Goal: Task Accomplishment & Management: Complete application form

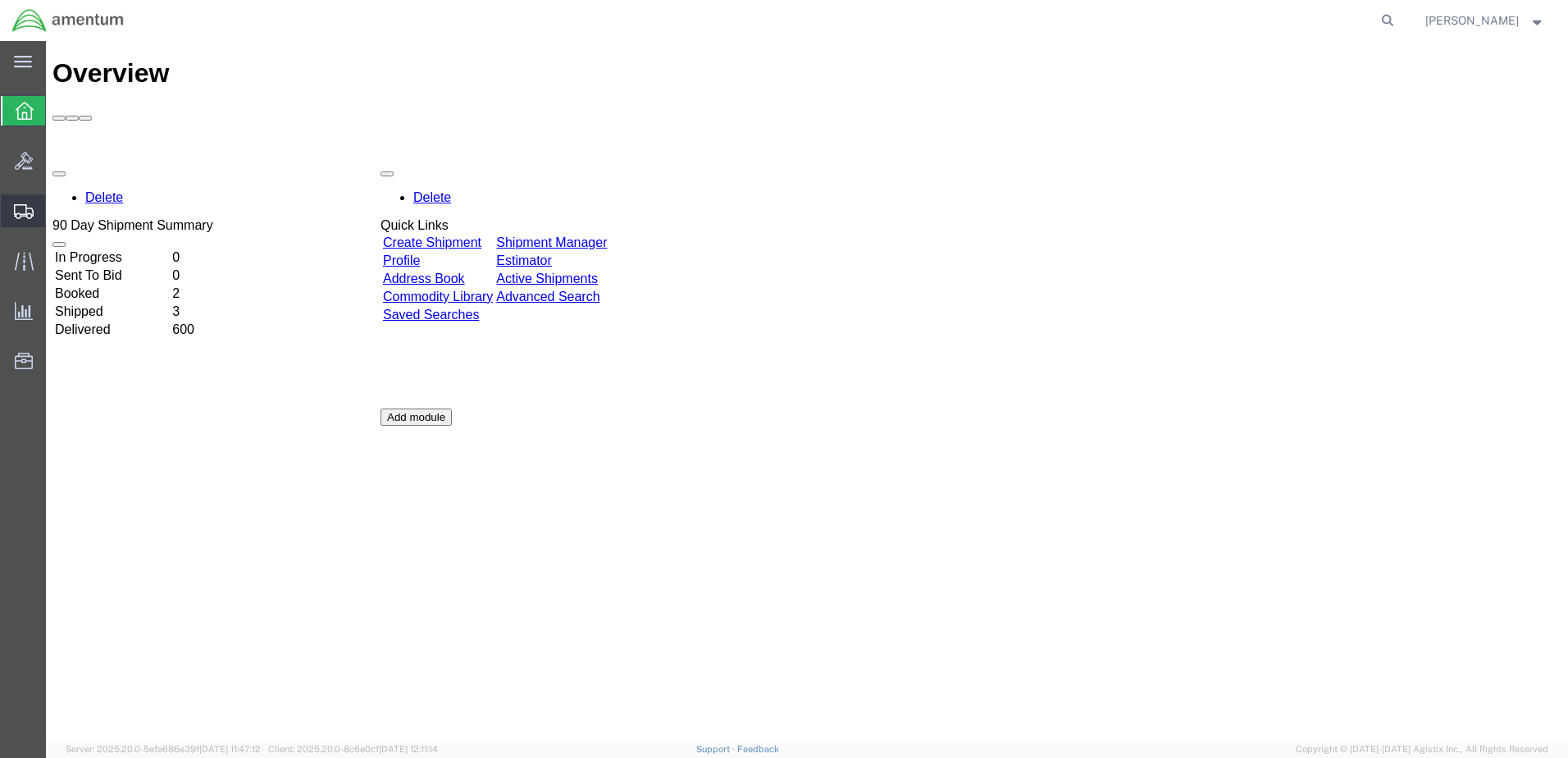
click at [0, 0] on span "Create Shipment" at bounding box center [0, 0] width 0 height 0
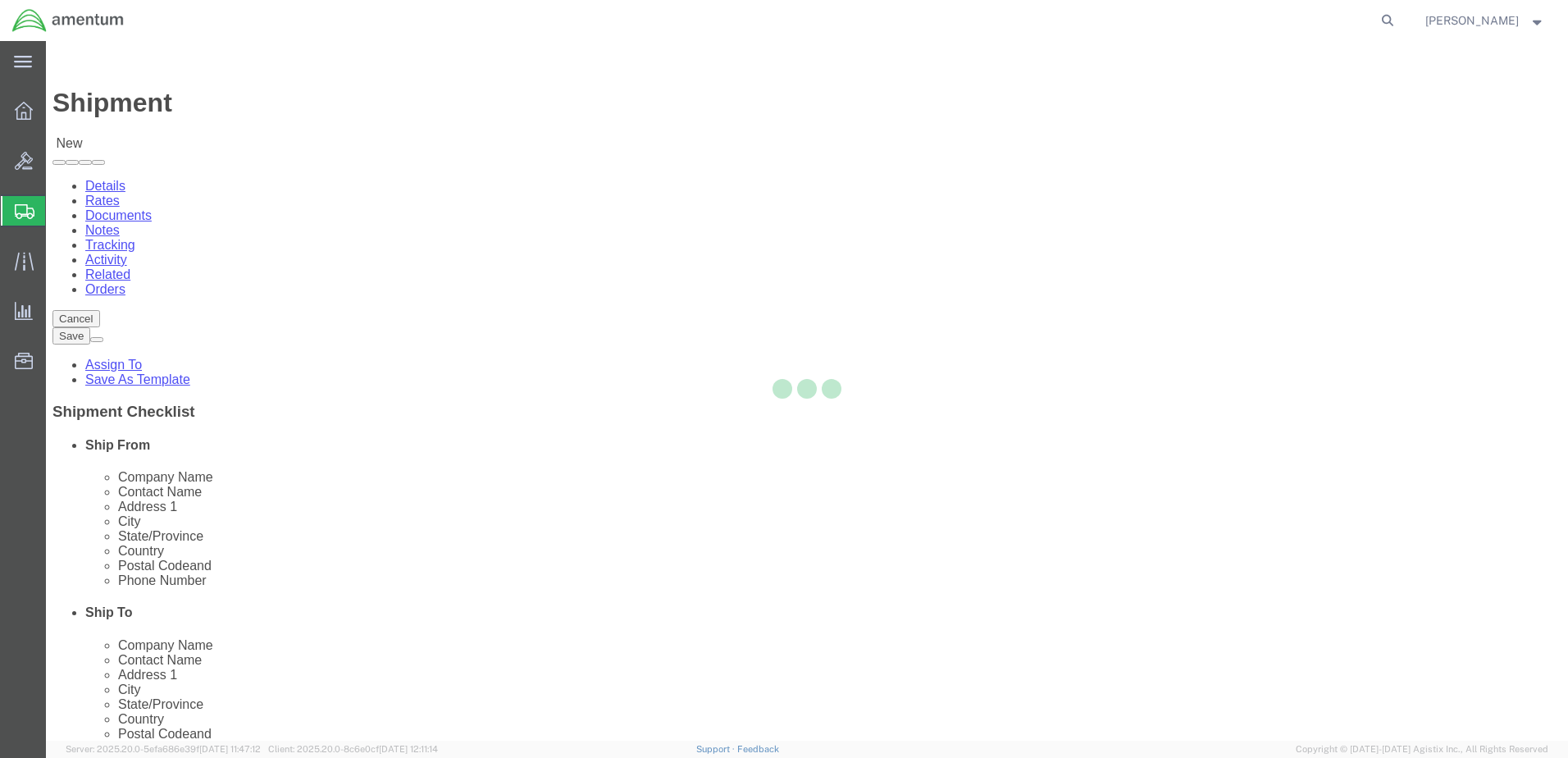
select select
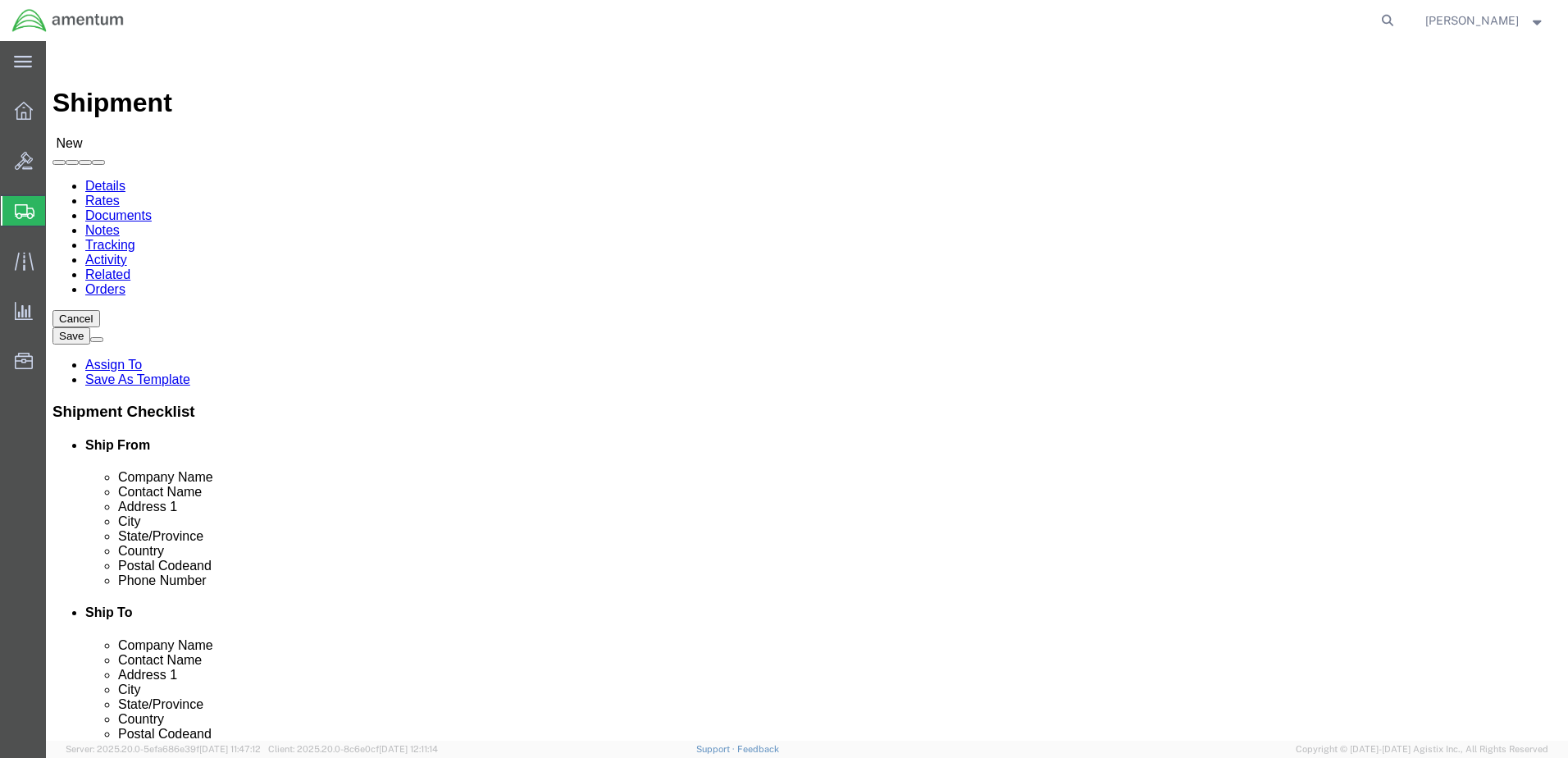
select select "MYPROFILE"
select select "CA"
click input "text"
type input "H"
type input "t"
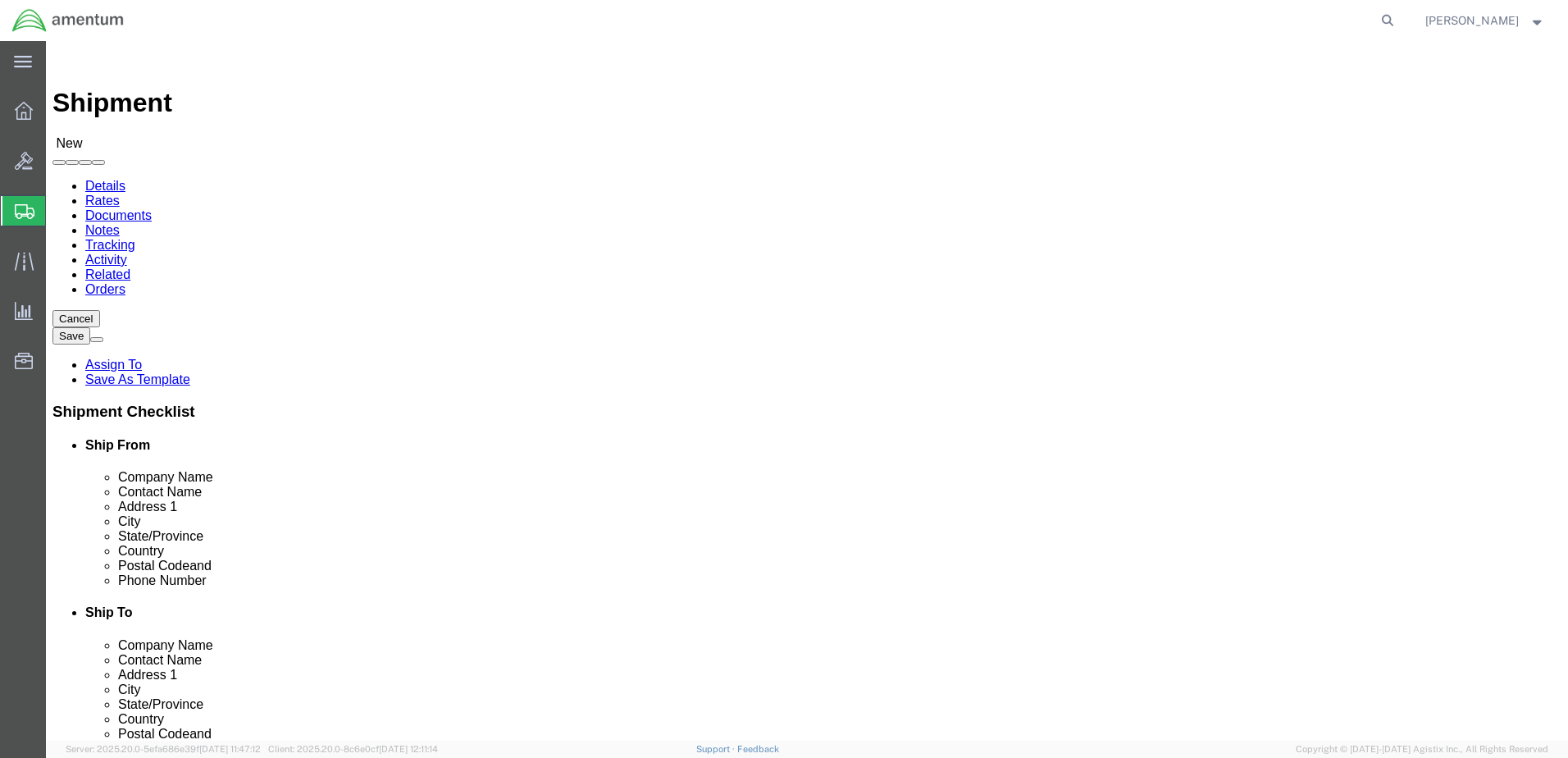
type input "Textron Houston Service Center"
paste input "Customer Service Manager"
type input "Customer Service Manager"
paste input "[STREET_ADDRESS][PERSON_NAME]"
type input "[STREET_ADDRESS][PERSON_NAME]"
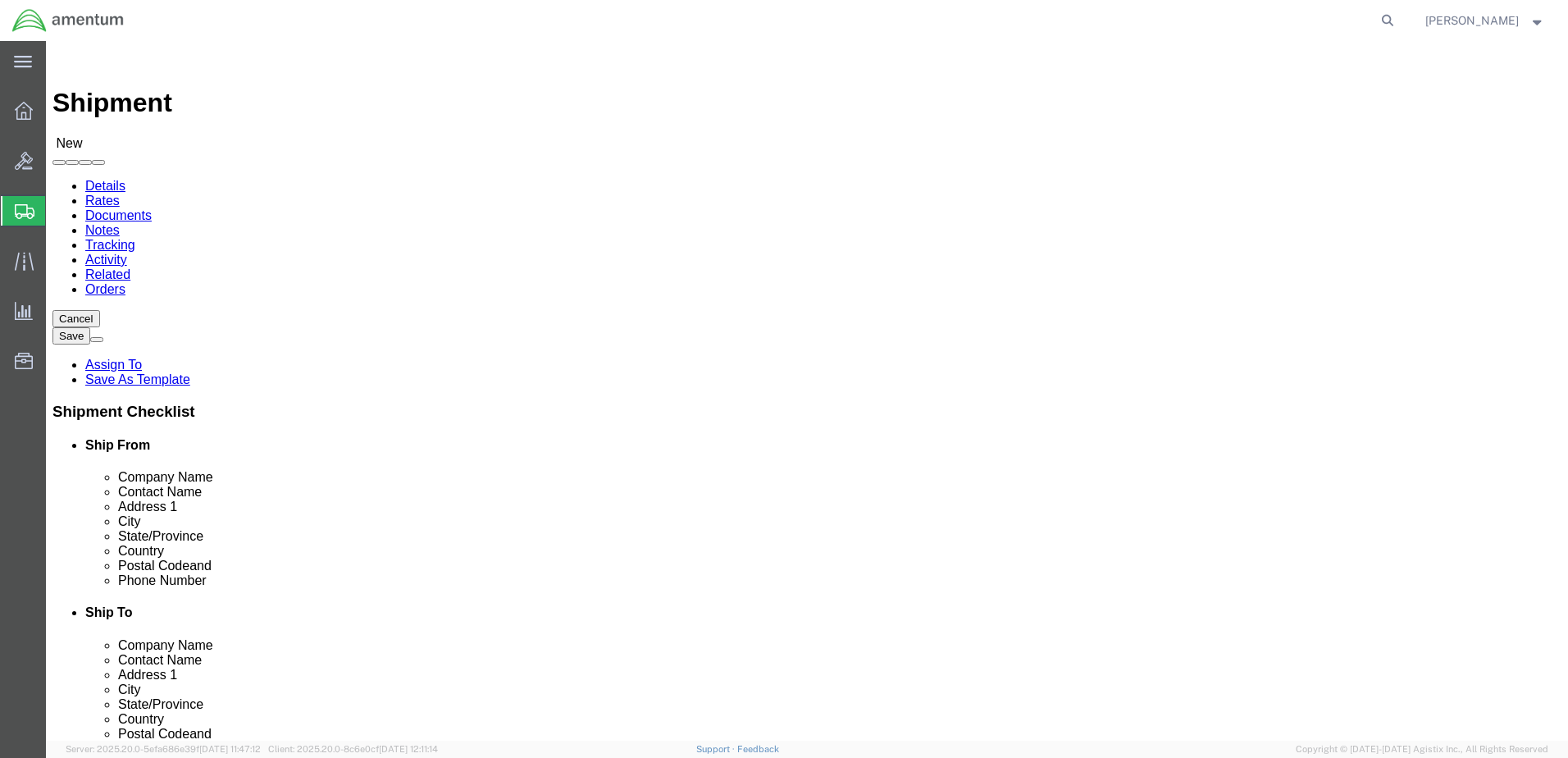
click input "Customer Service Manager"
paste input "[PERSON_NAME]"
type input "[PERSON_NAME] Customer Service Manager"
click input "text"
type input "[GEOGRAPHIC_DATA]"
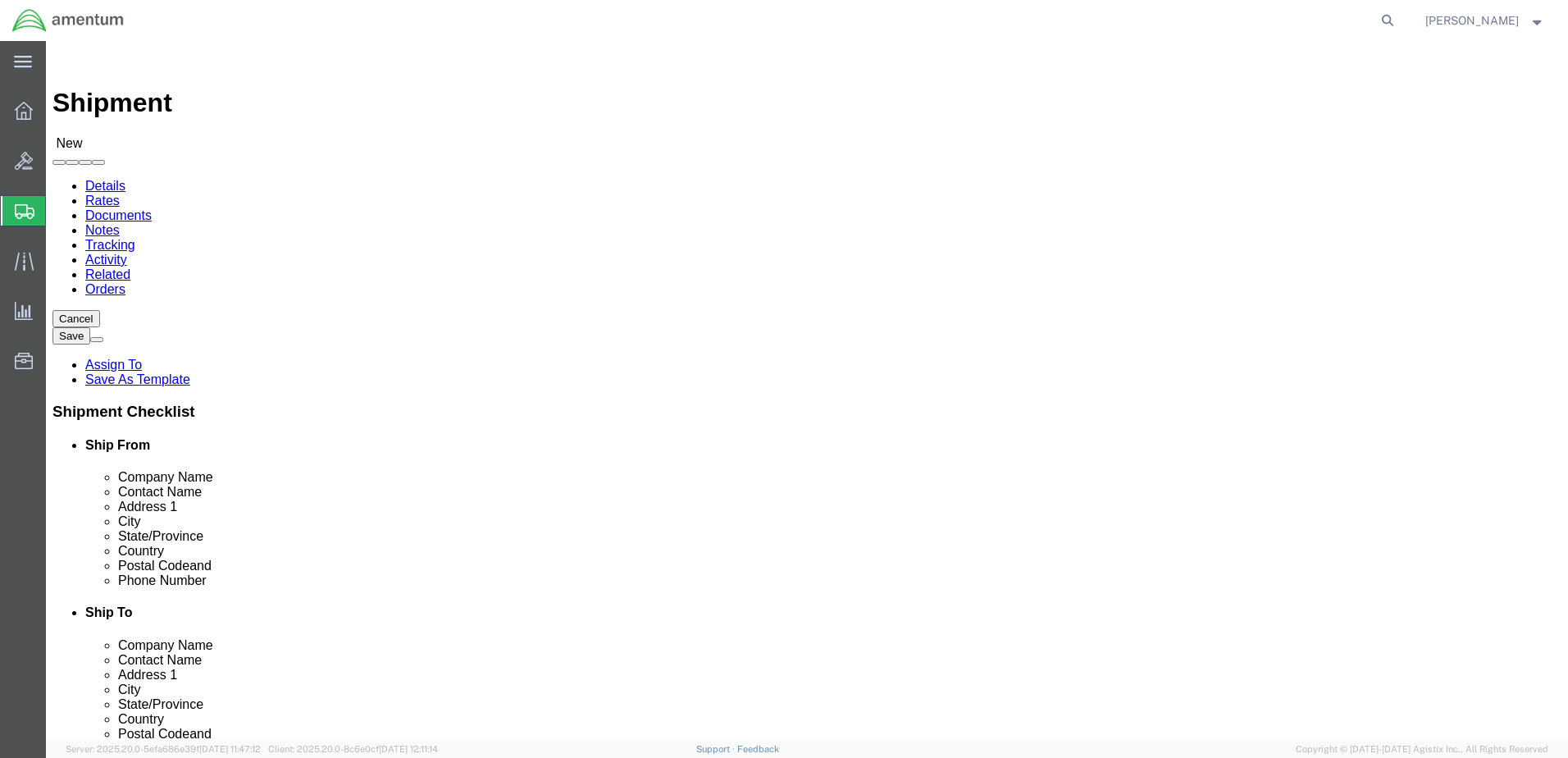
click input "Postal Code"
type input "77061"
paste input "713.567.5000"
click input "713.567.5000"
type input "[PHONE_NUMBER]"
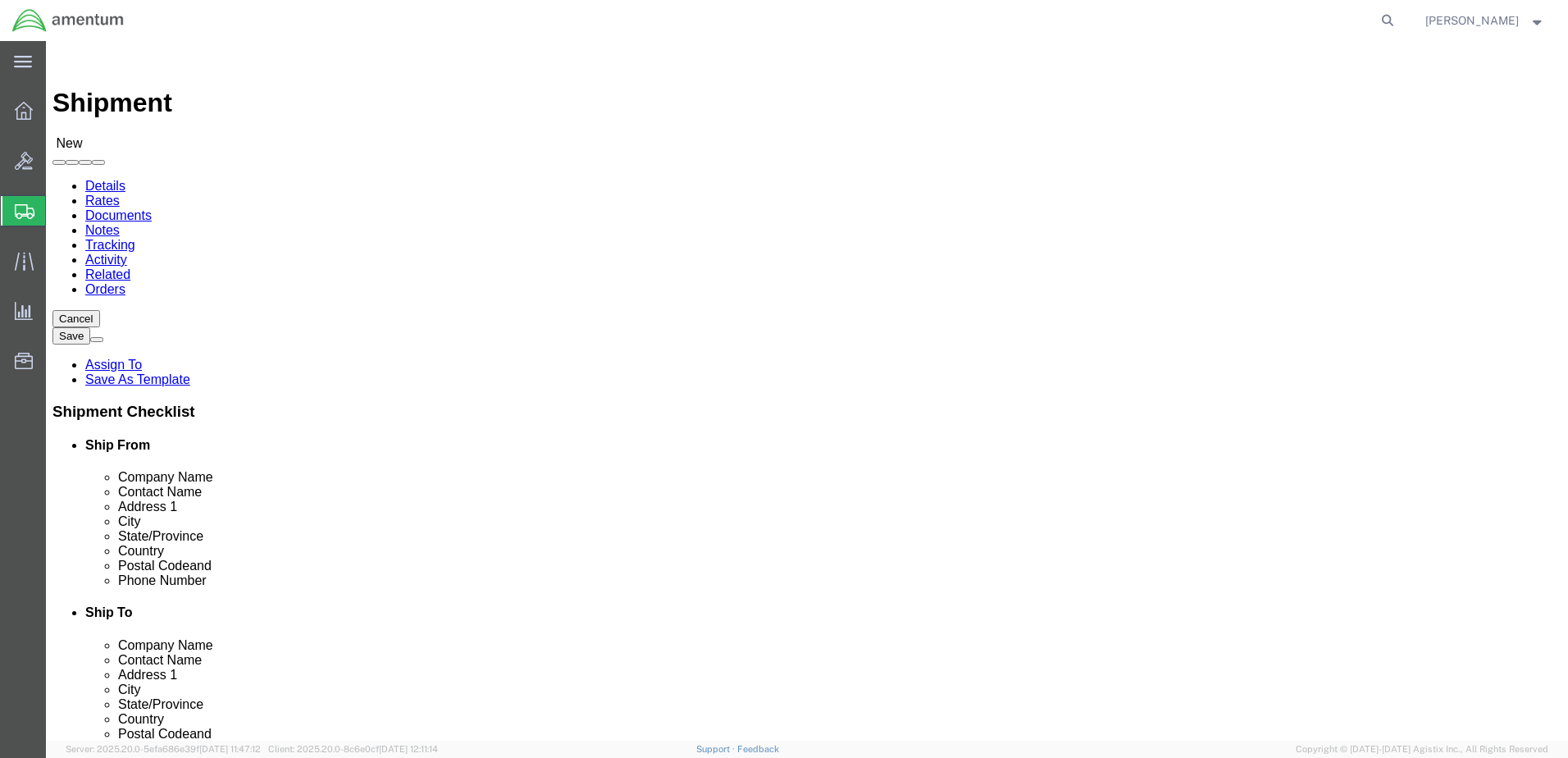
paste input "[EMAIL_ADDRESS][DOMAIN_NAME]"
type input "[EMAIL_ADDRESS][DOMAIN_NAME]"
click div "Postal Code 77061"
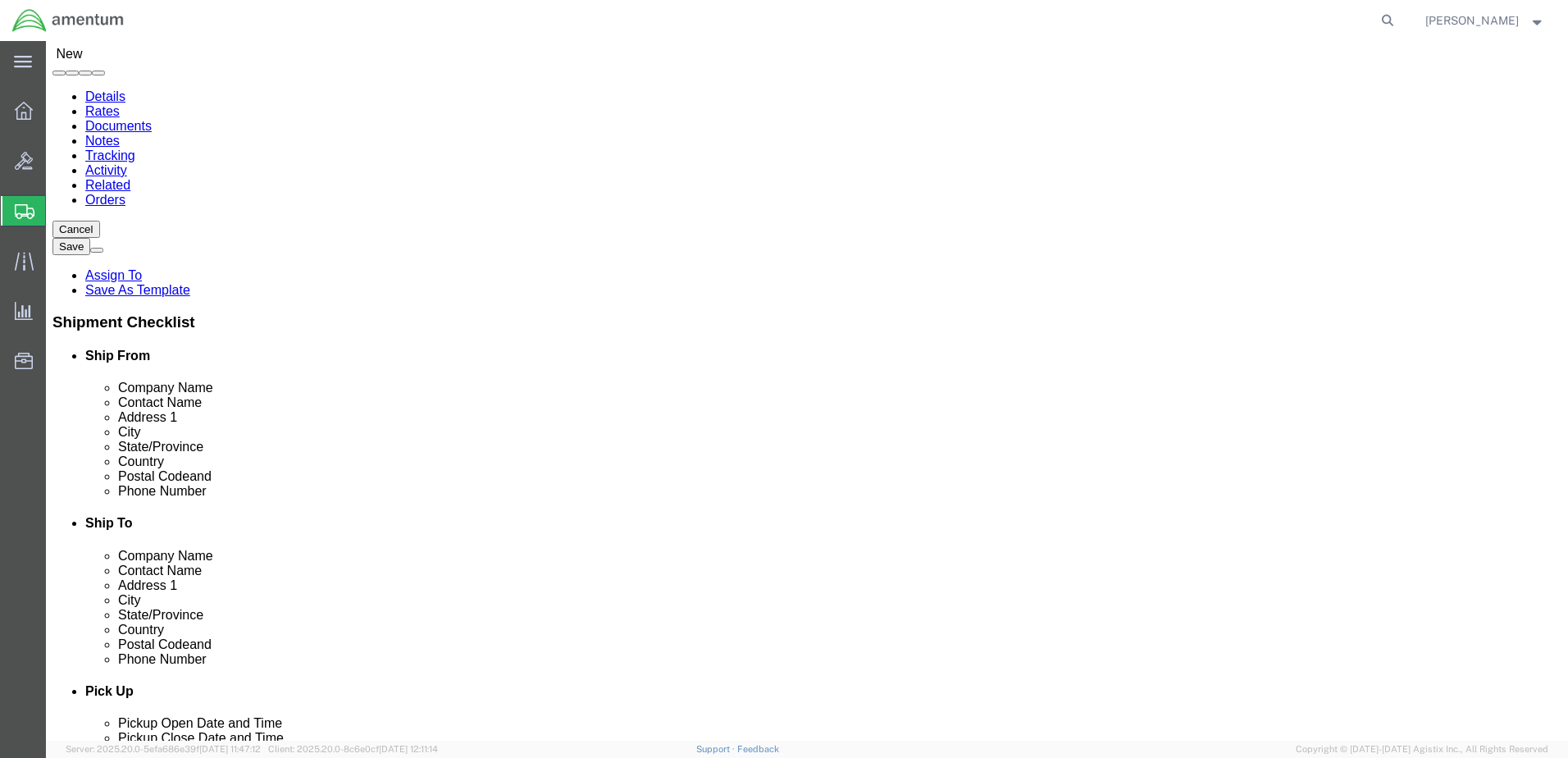
scroll to position [437, 0]
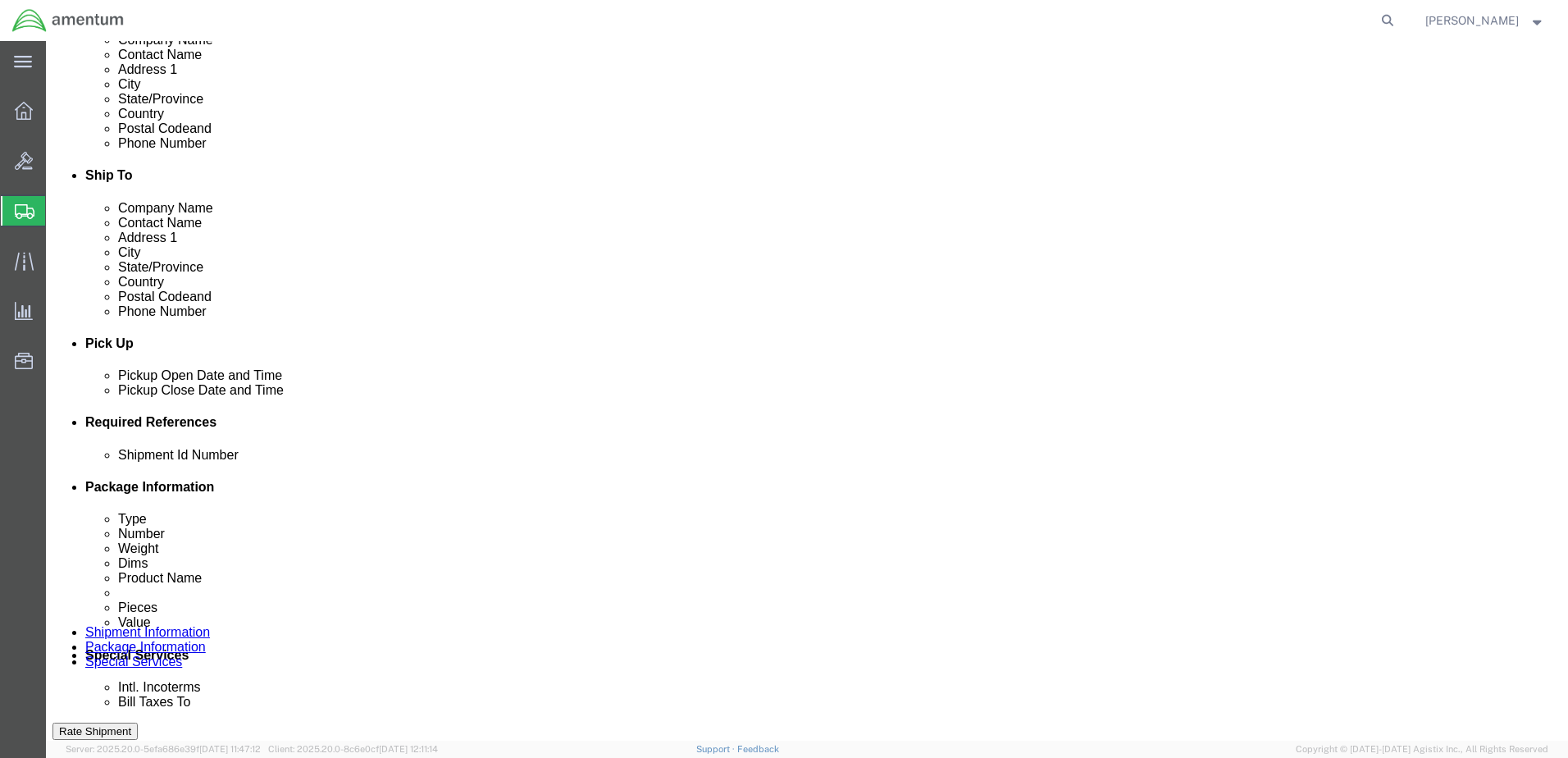
click button "Add reference"
click input "text"
type input "10072025"
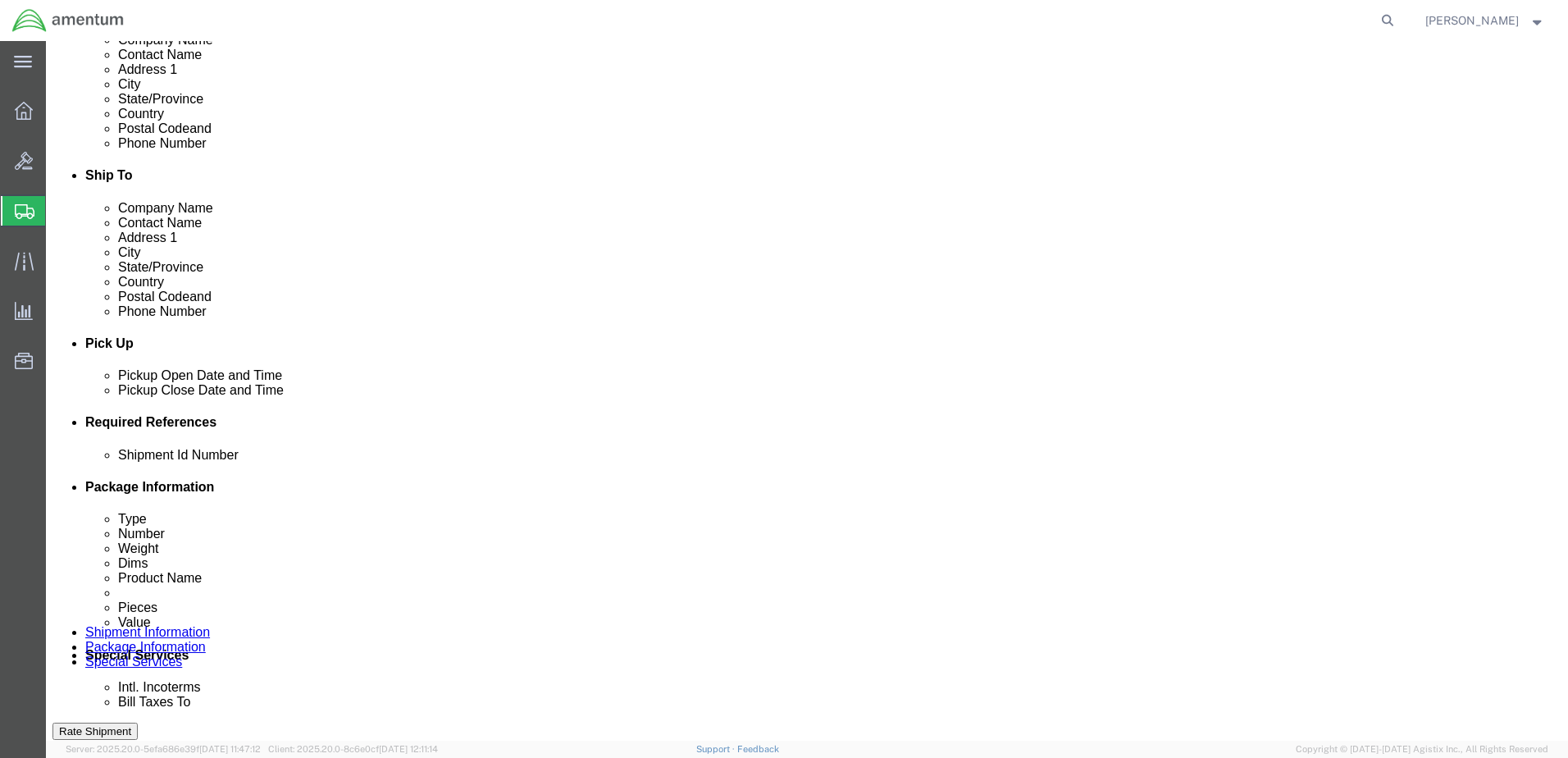
click select "Select Account Type Activity ID Airline Appointment Number ASN Batch Request # …"
select select "DEPT"
click select "Select Account Type Activity ID Airline Appointment Number ASN Batch Request # …"
click input "text"
type input "CBP"
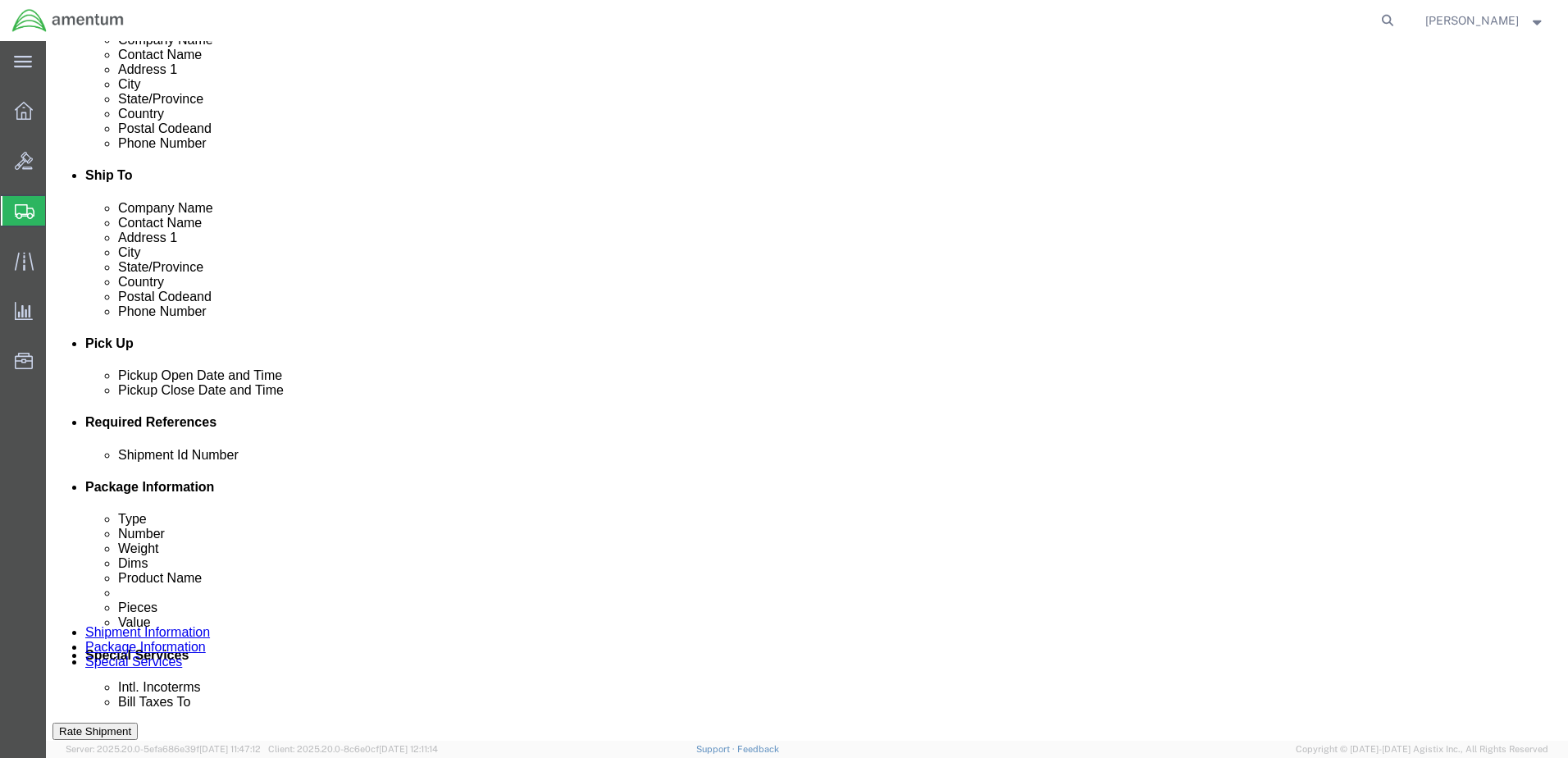
click select "Select Account Type Activity ID Airline Appointment Number ASN Batch Request # …"
select select "PROJNUM"
click select "Select Account Type Activity ID Airline Appointment Number ASN Batch Request # …"
select select "CUSTREF"
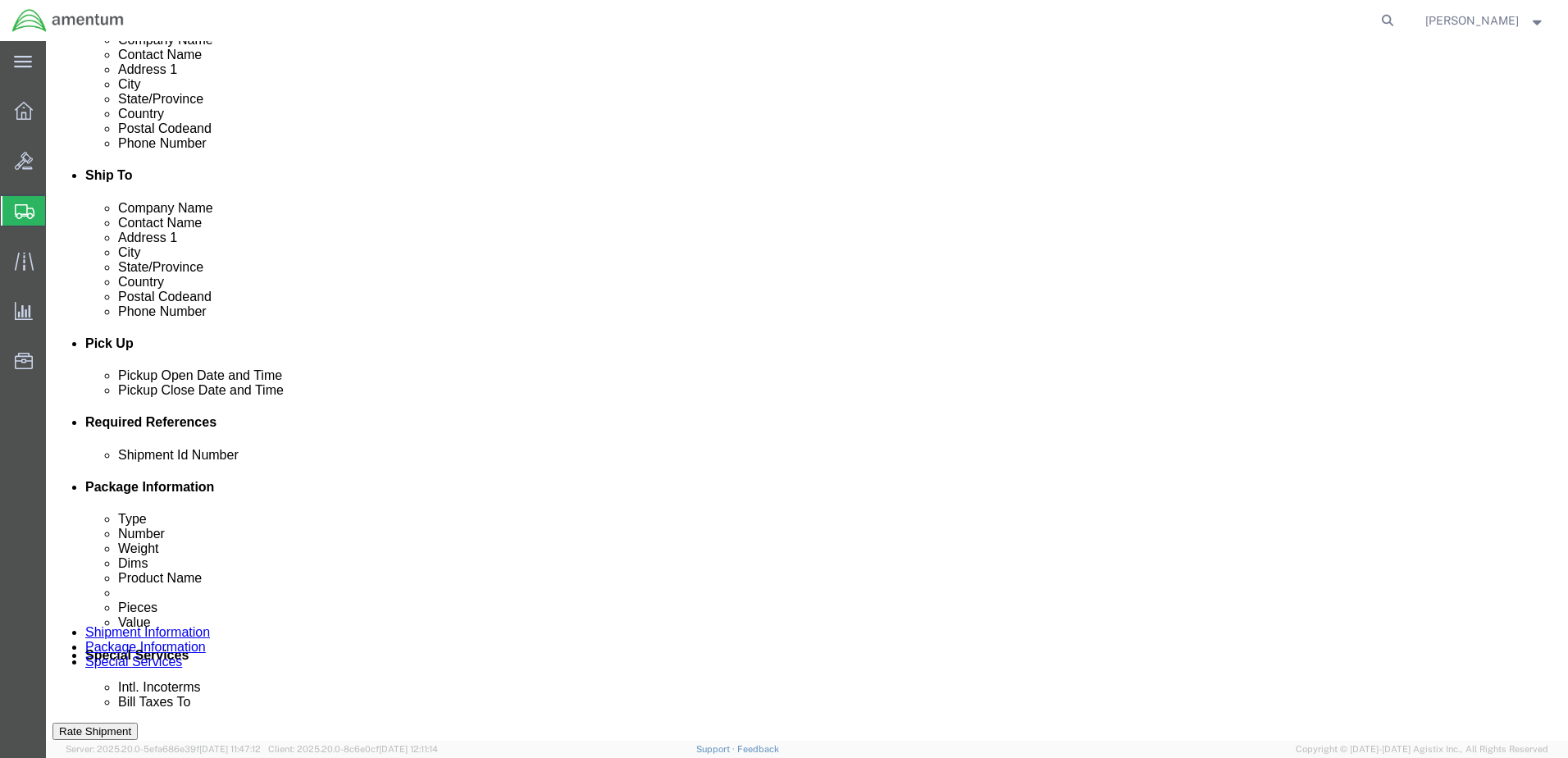
click select "Select Account Type Activity ID Airline Appointment Number ASN Batch Request # …"
click input "text"
type input "DART Unit @ BASE"
paste input "AME-2026-IP01-FO013-2219-NAMC-Z000"
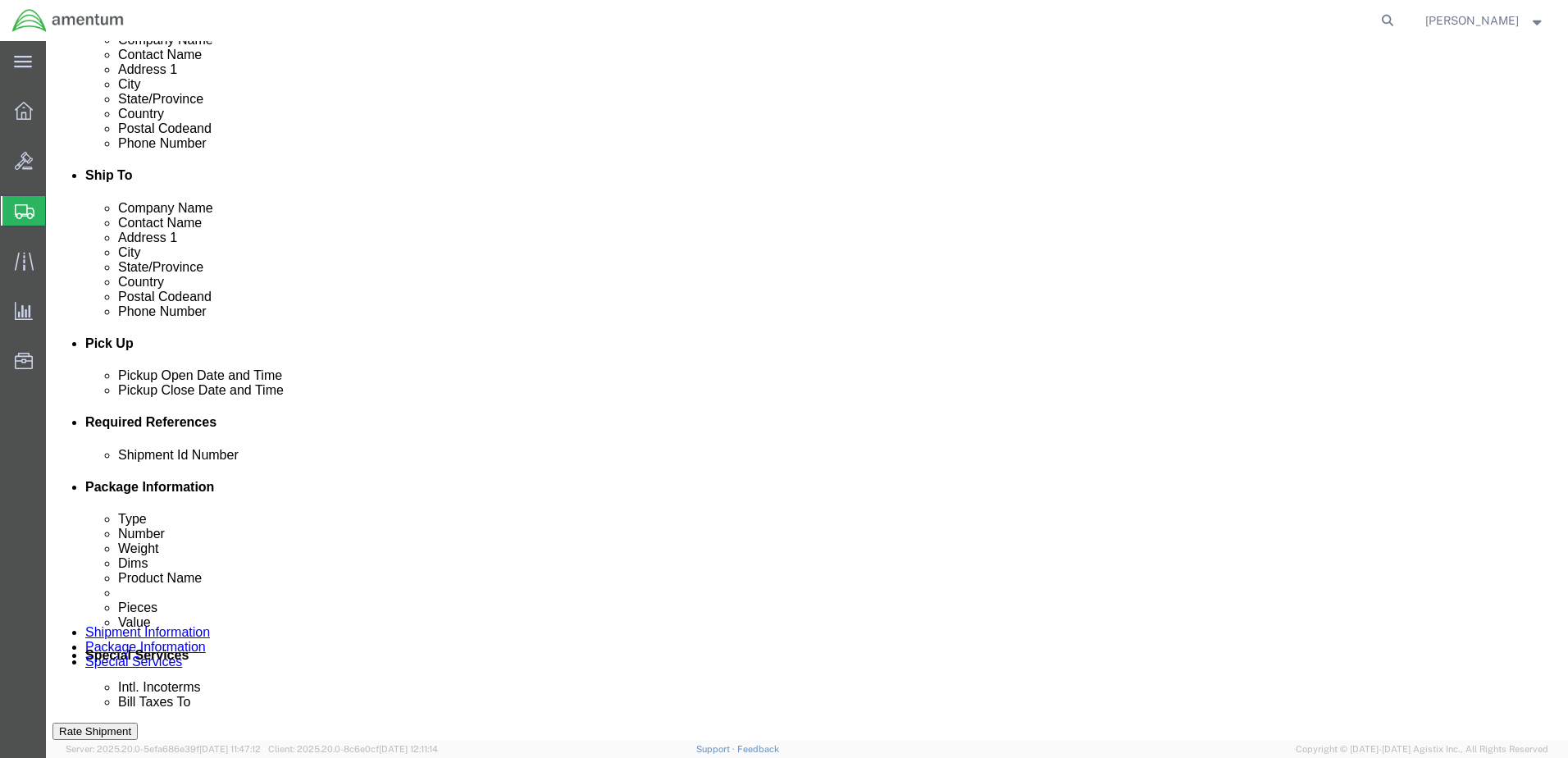
type input "AME-2026-IP01-FO013-2219-NAMC-Z000"
click div "References Add reference"
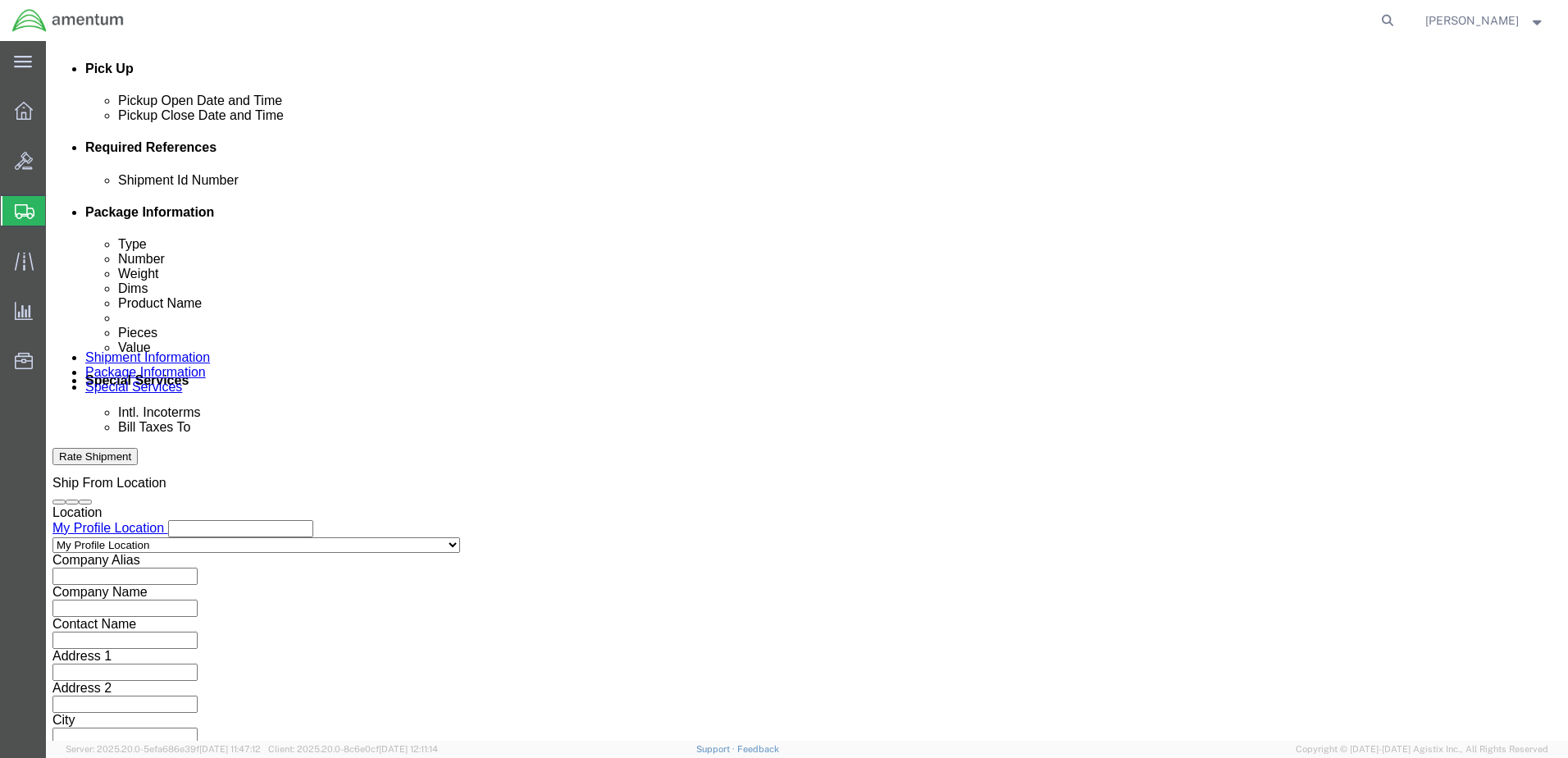
scroll to position [740, 0]
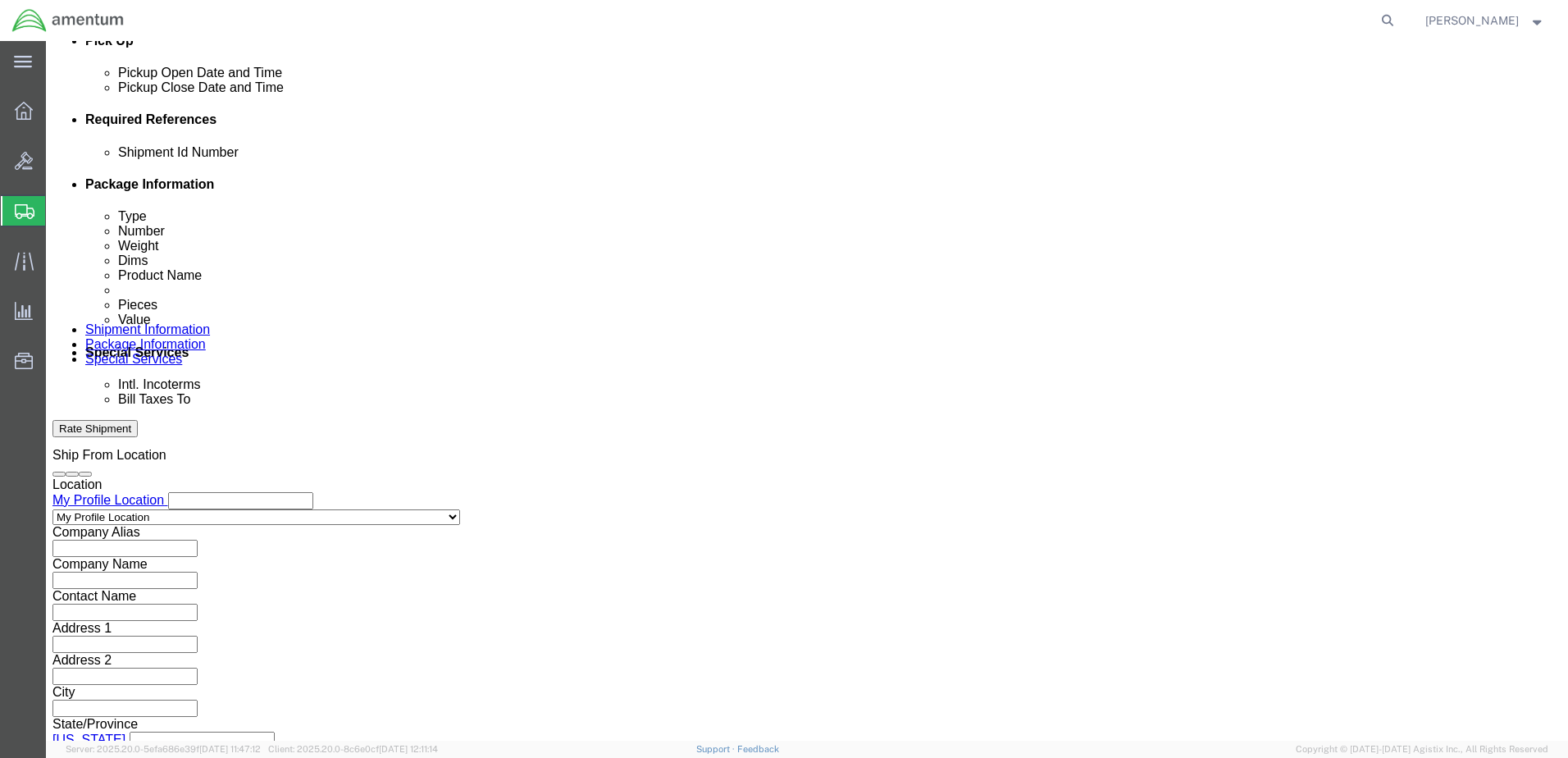
click button "Continue"
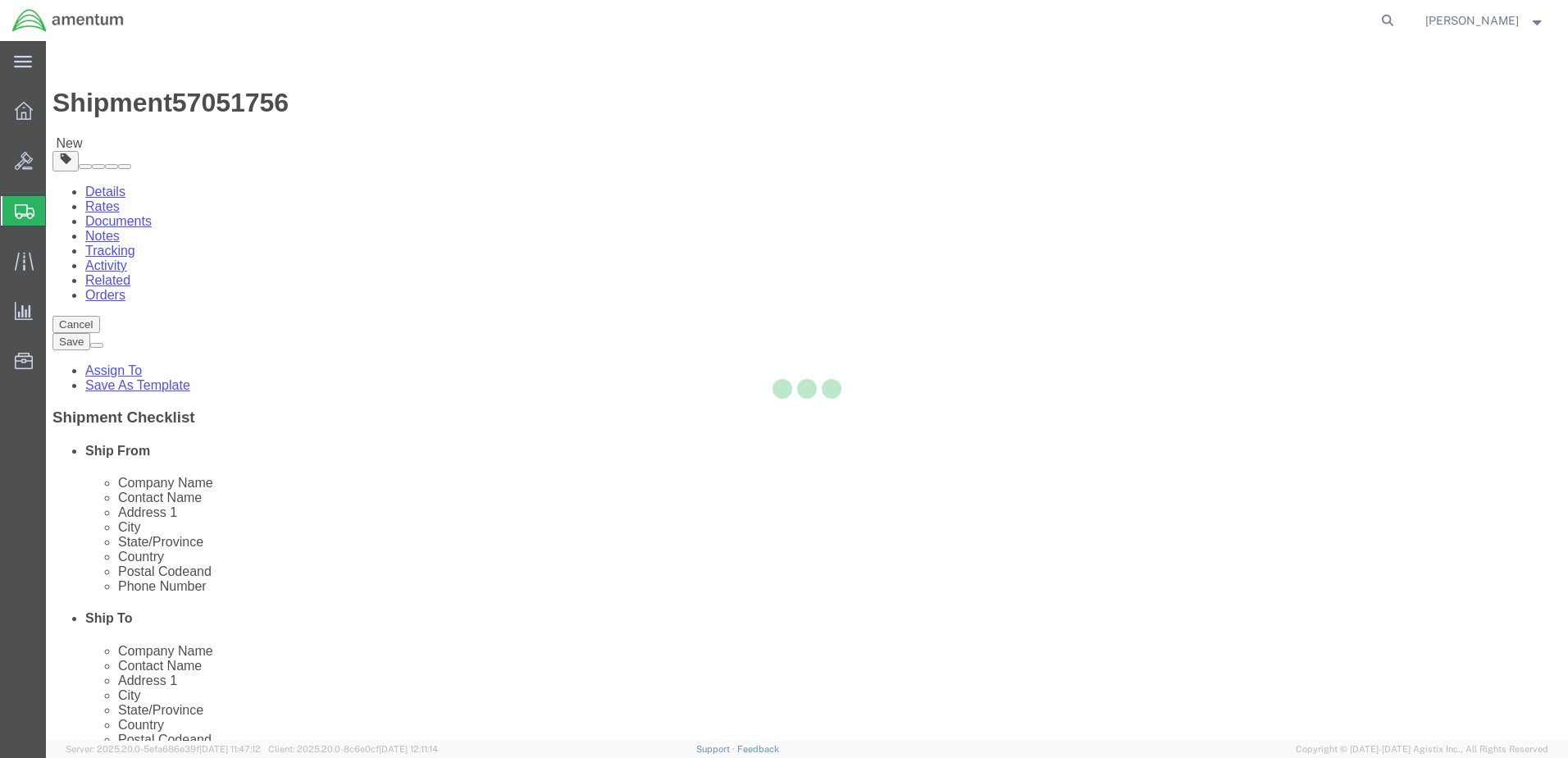
select select "CBOX"
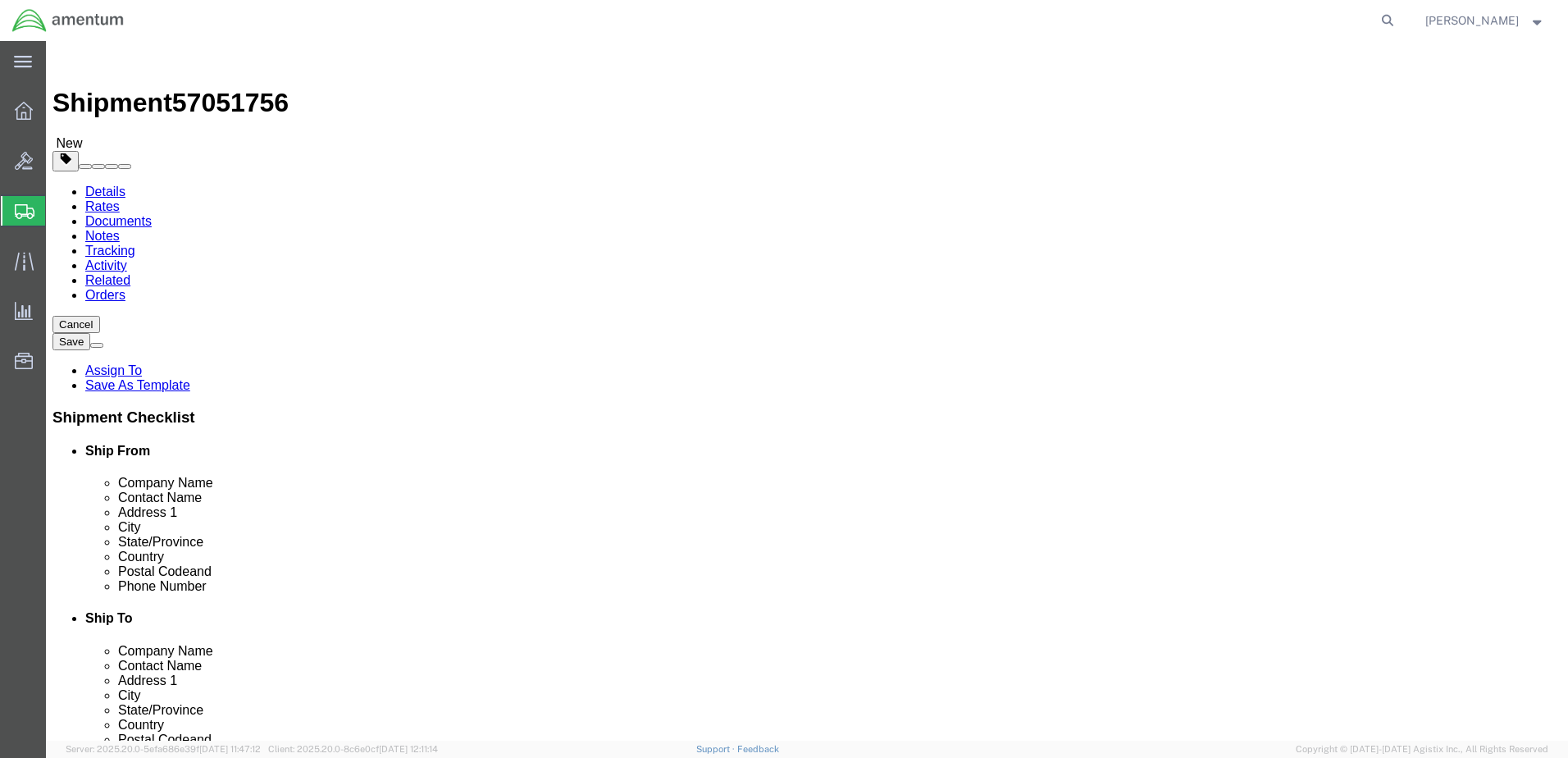
click input "text"
type input "17"
type input "25"
type input "10"
type input "22.0"
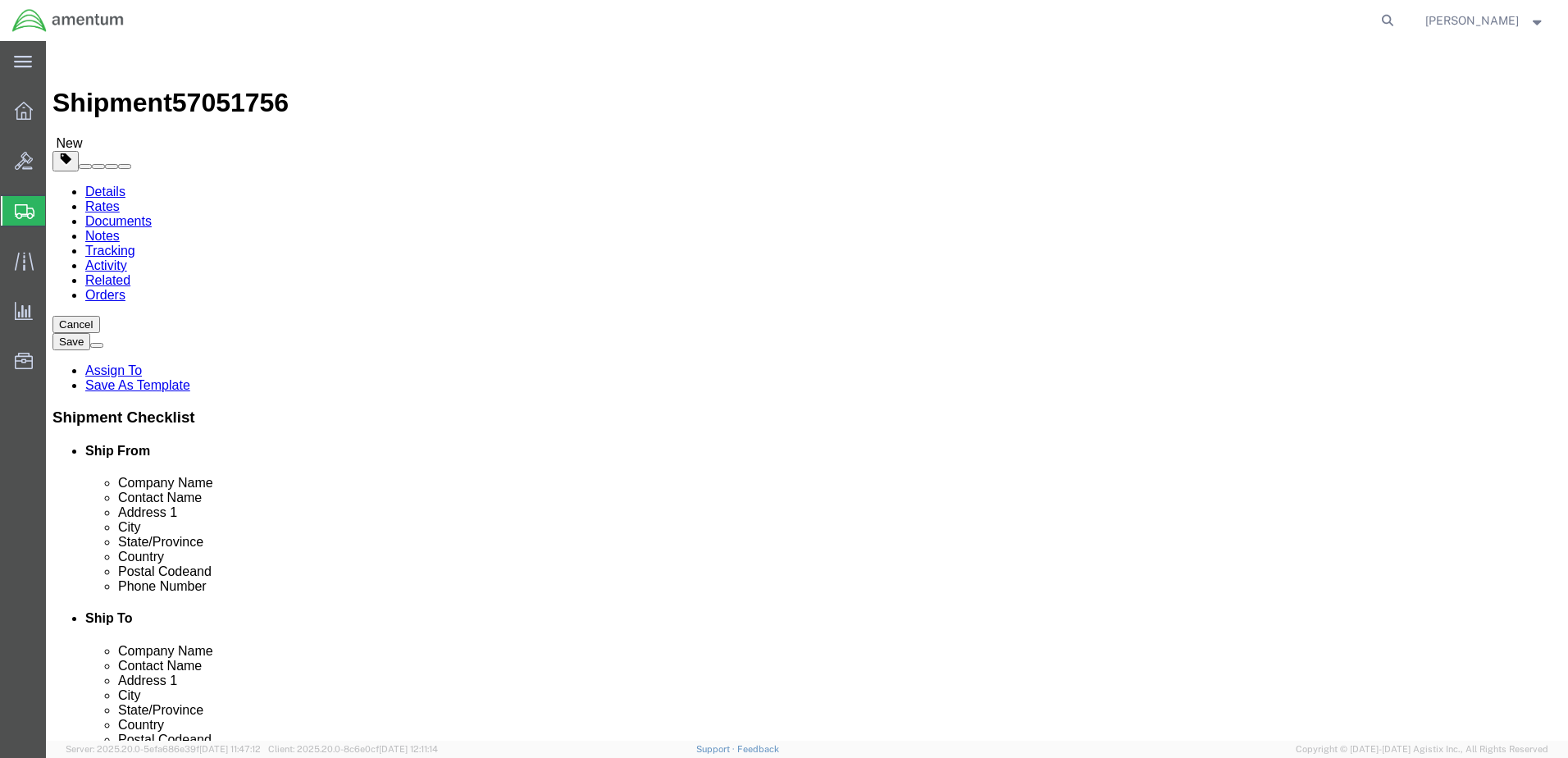
click ul
click link "Add Content"
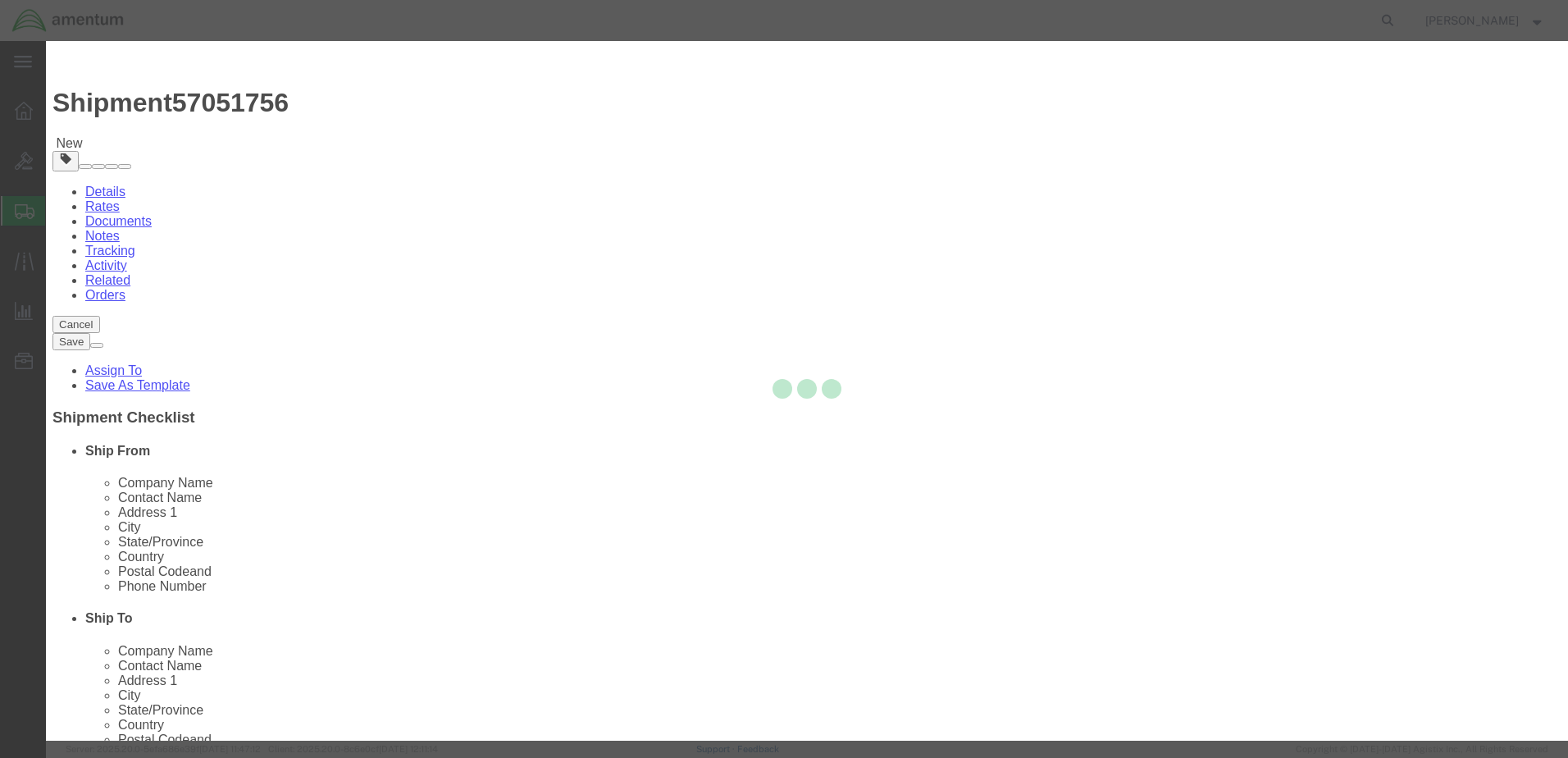
click at [571, 171] on div at bounding box center [807, 391] width 1522 height 700
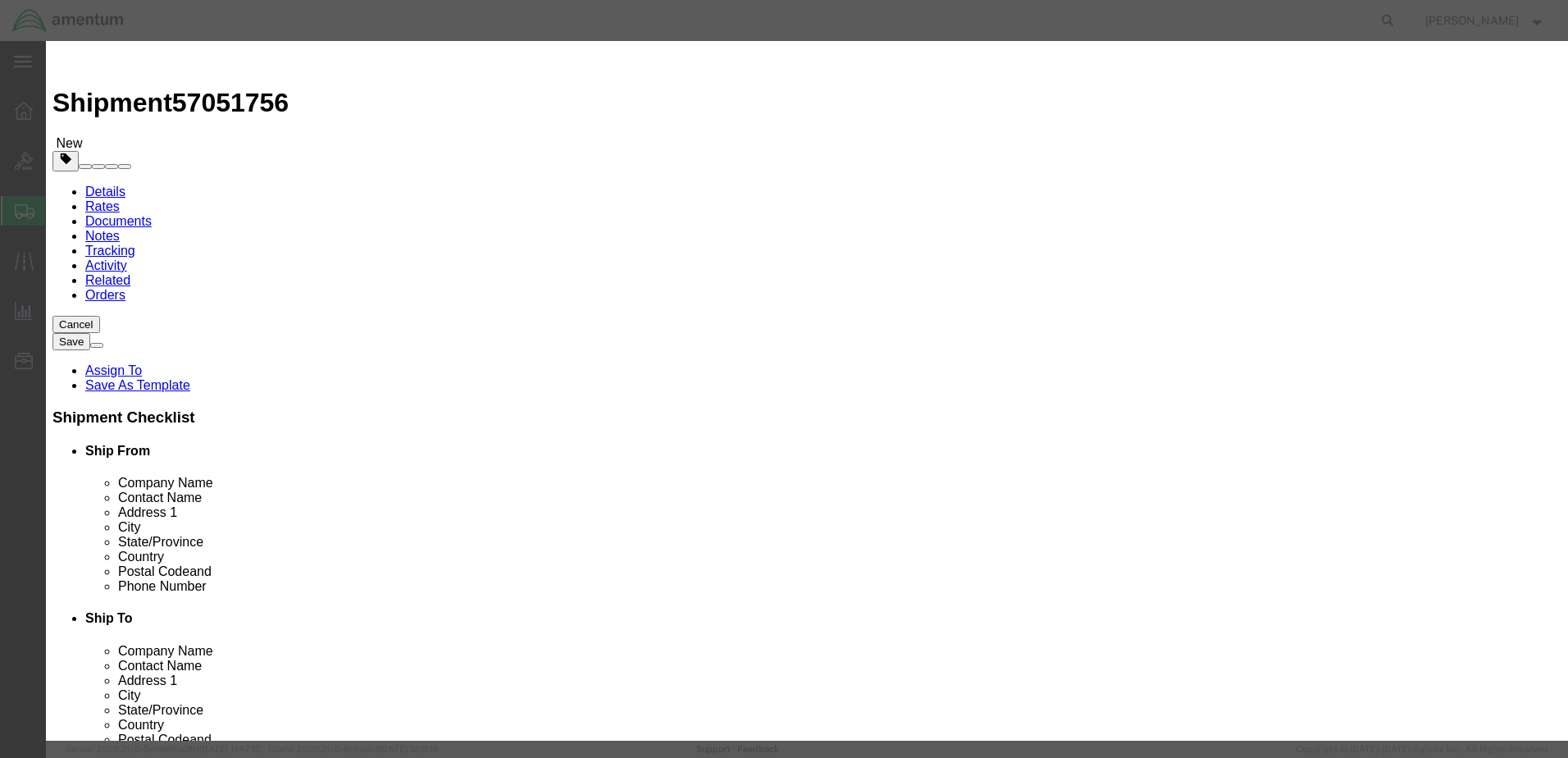
drag, startPoint x: 571, startPoint y: 171, endPoint x: 524, endPoint y: 129, distance: 63.0
click input "text"
type input "dART uNIT"
type input "1"
type input "15000.00"
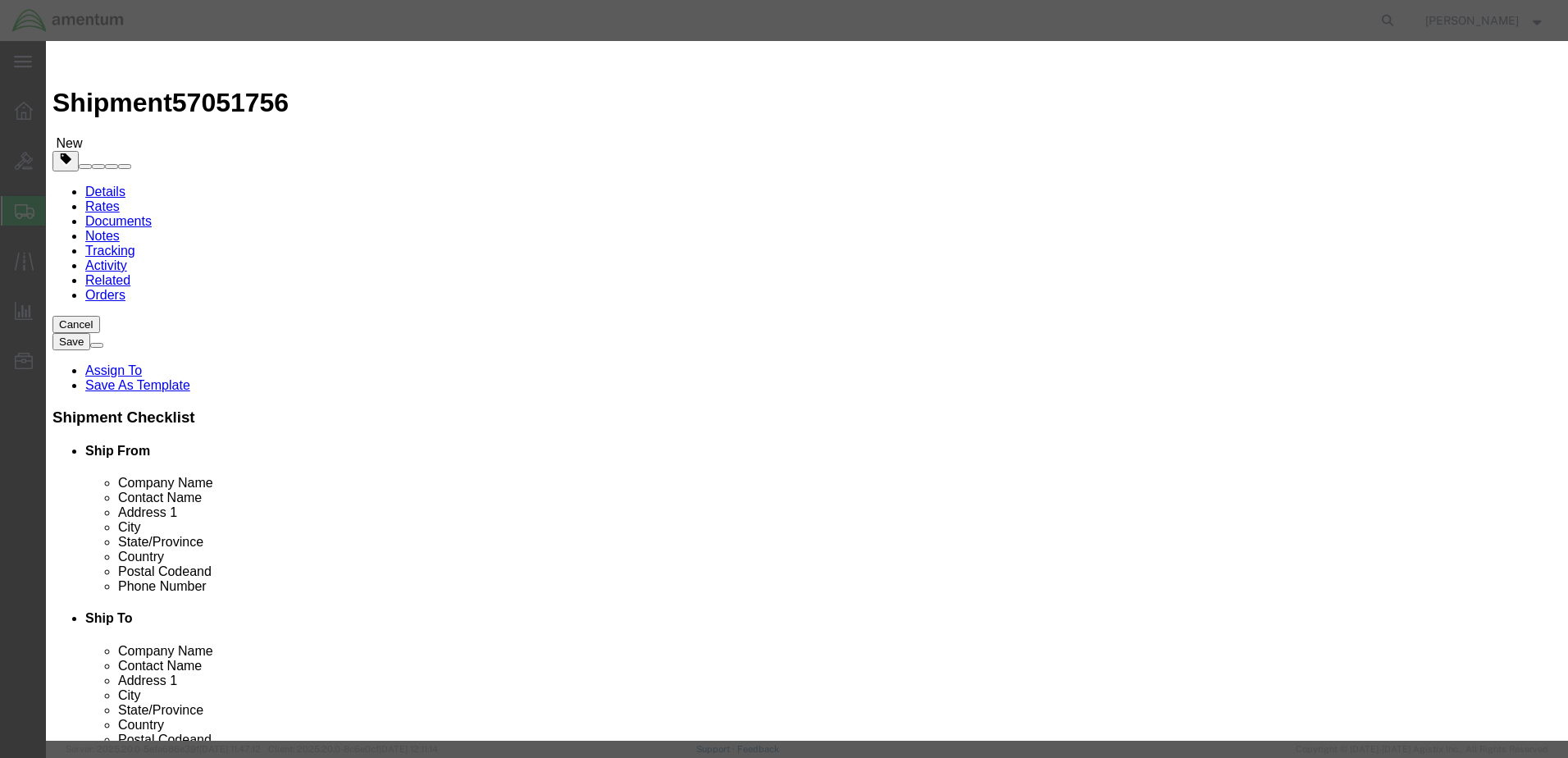
click button "Save & Add Another"
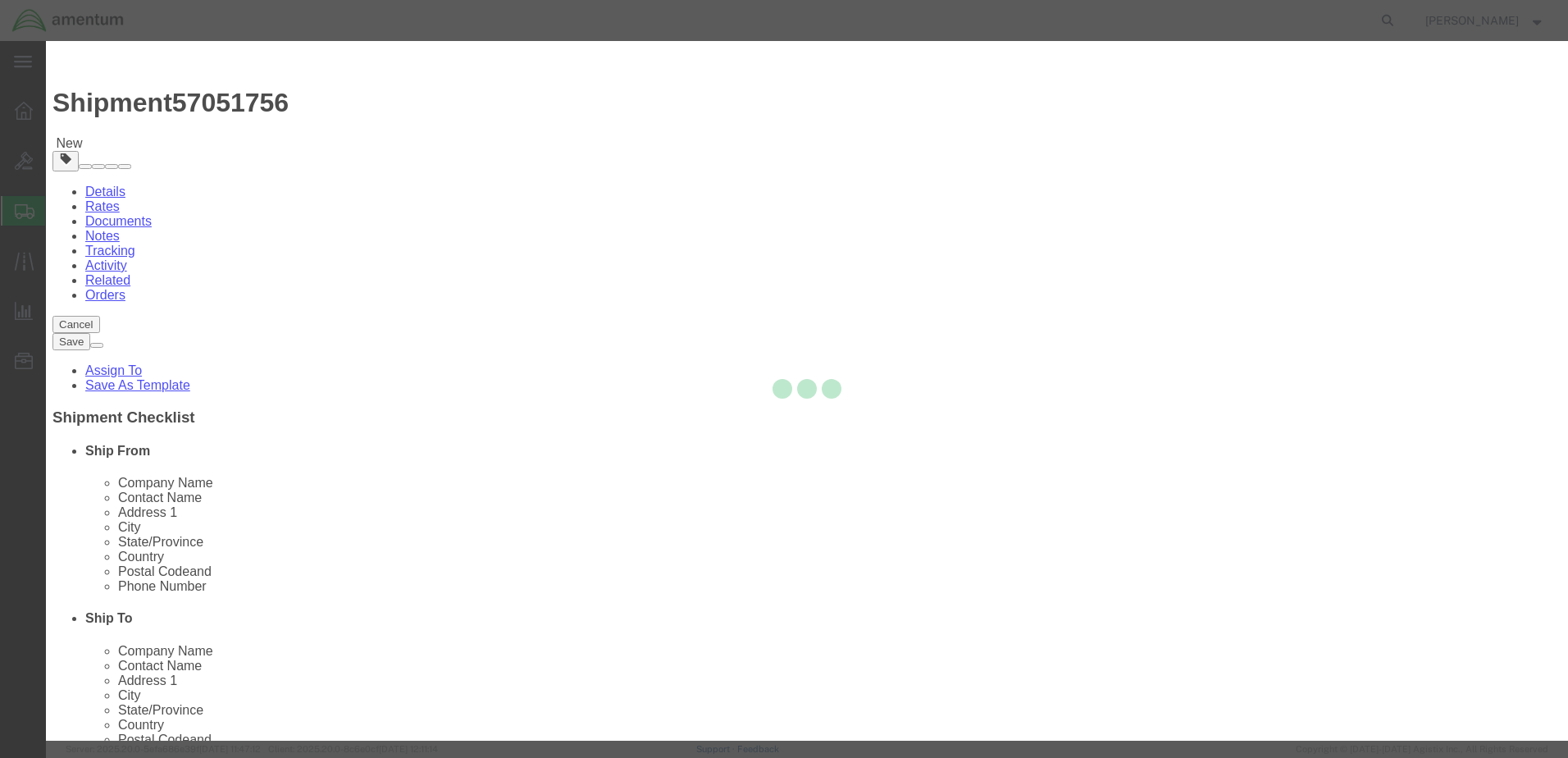
select select "EA"
select select "USD"
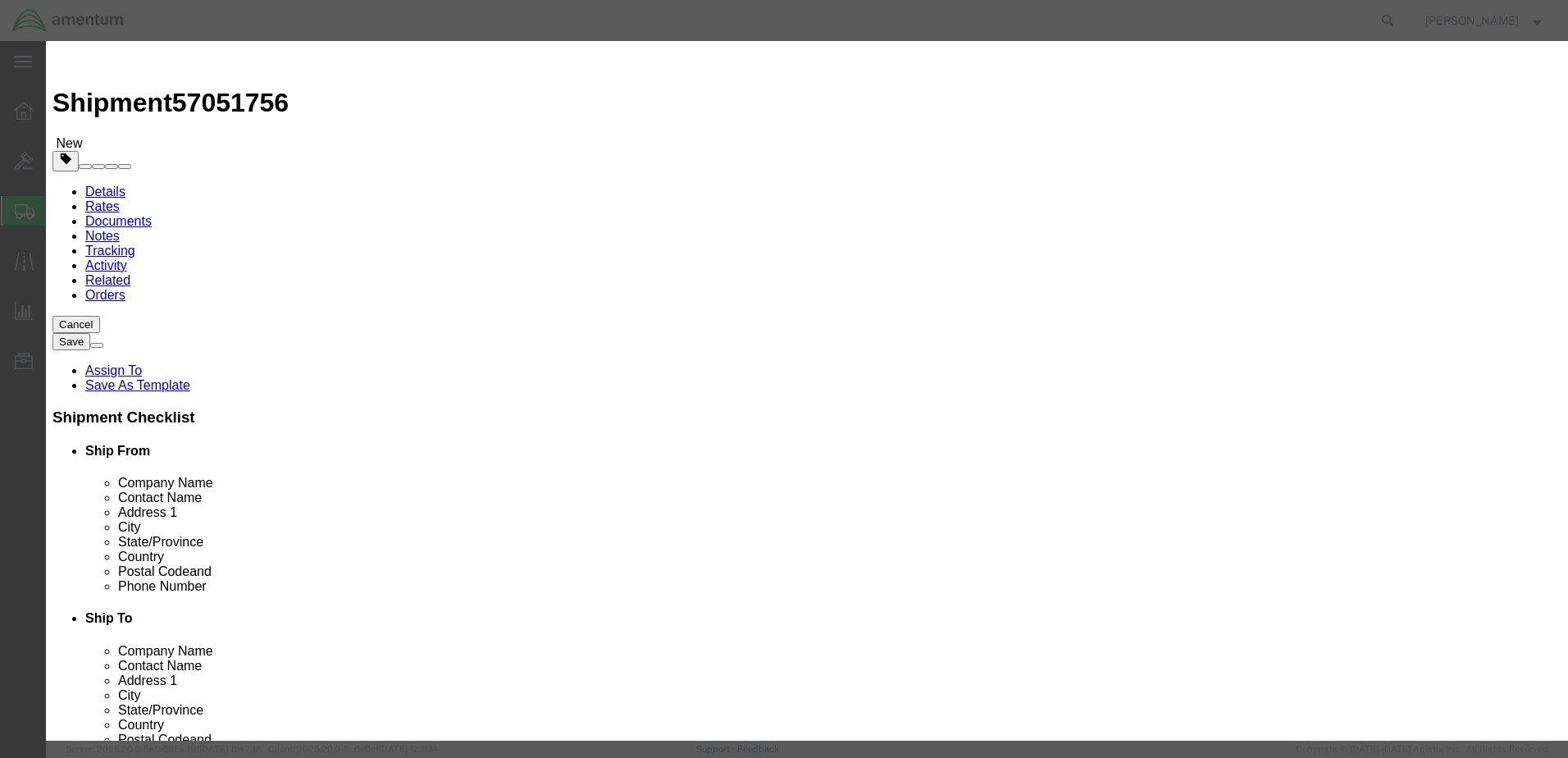
click input "text"
type input "D"
type input "Static Wick Base"
click input "text"
type input "1"
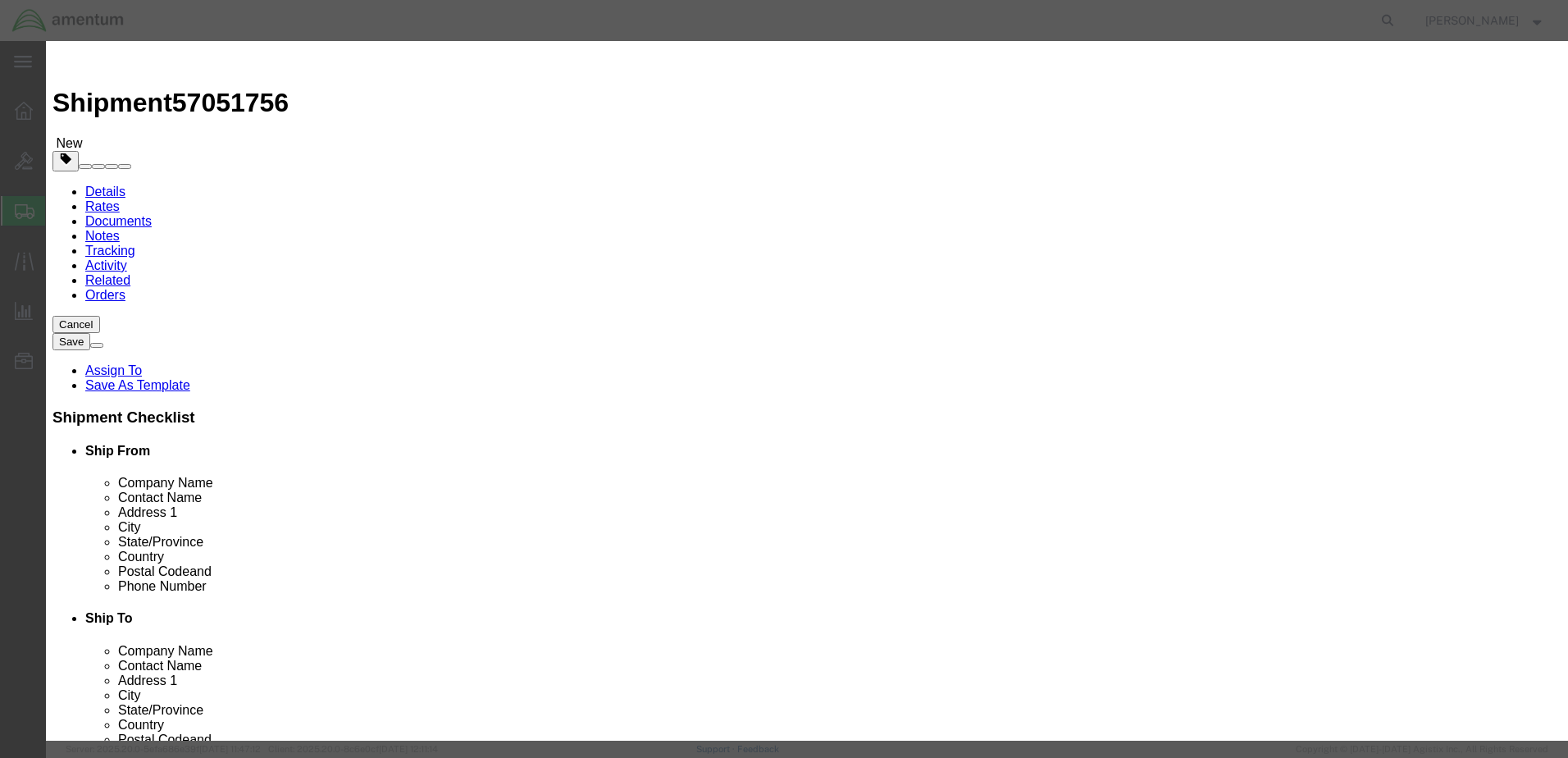
click div "Commodity library"
click input "text"
type input "100.000"
click button "Save & Close"
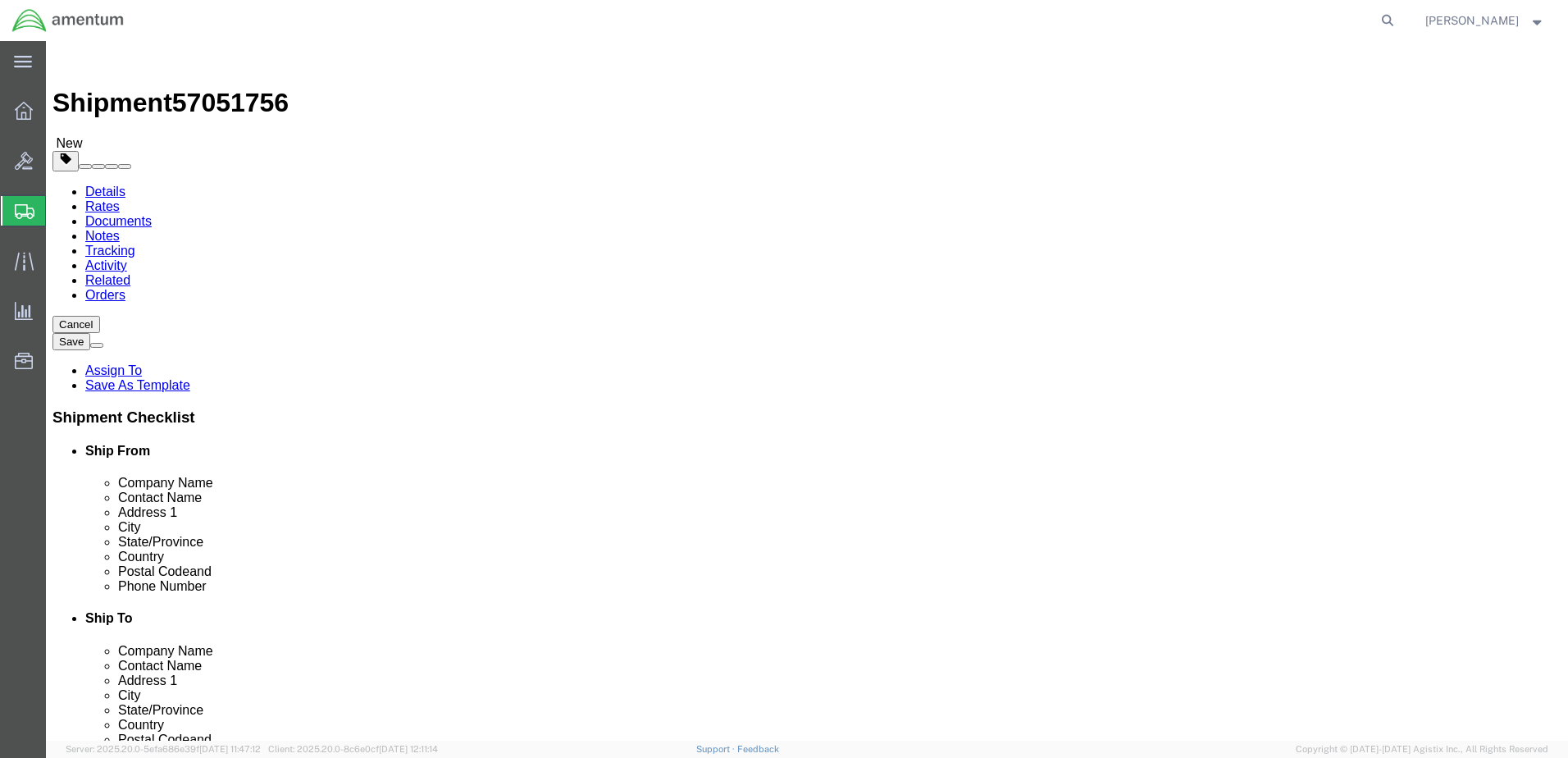
click button "Rate Shipment"
